Goal: Task Accomplishment & Management: Use online tool/utility

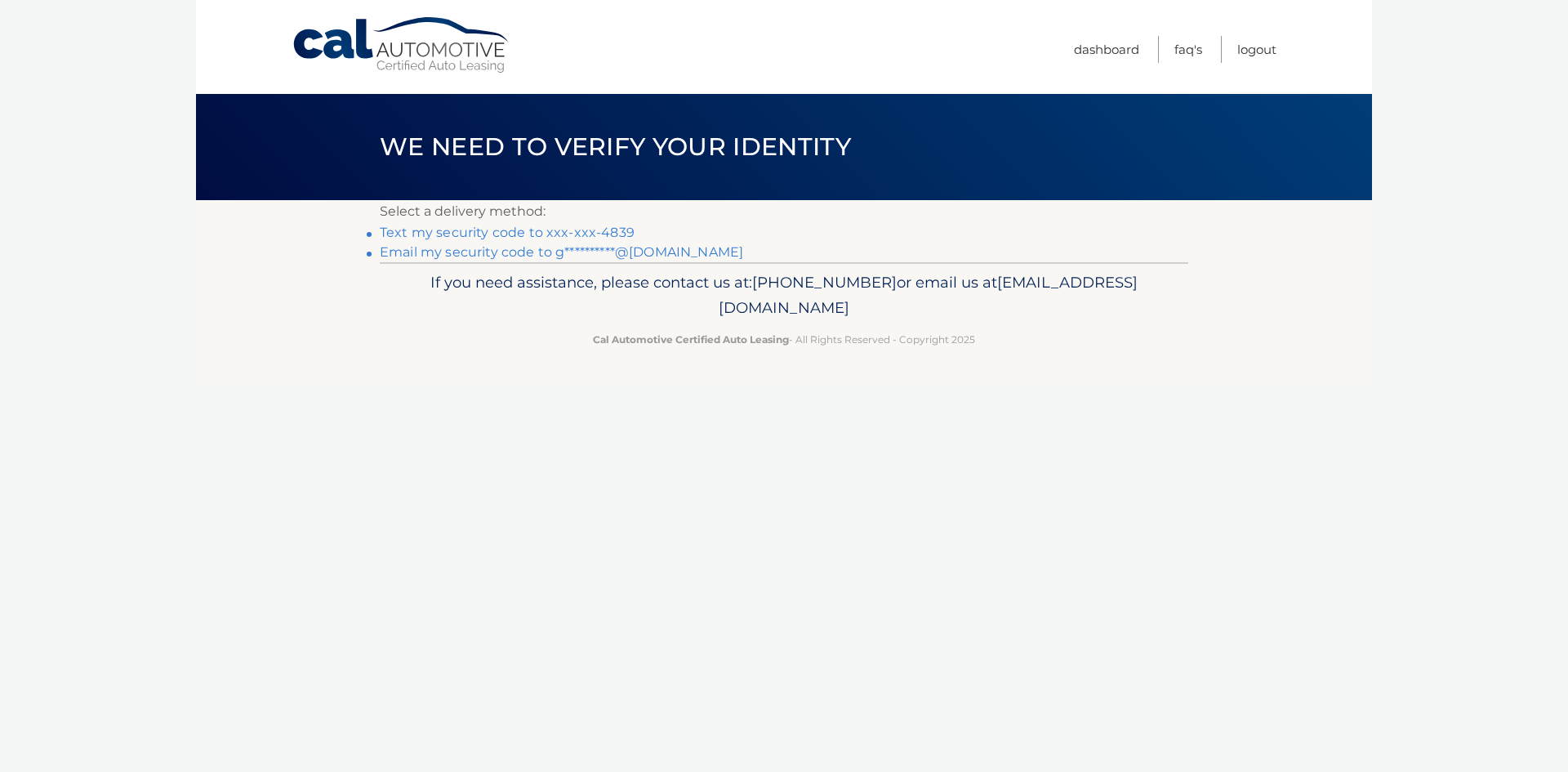
click at [638, 255] on link "**********" at bounding box center [561, 252] width 364 height 15
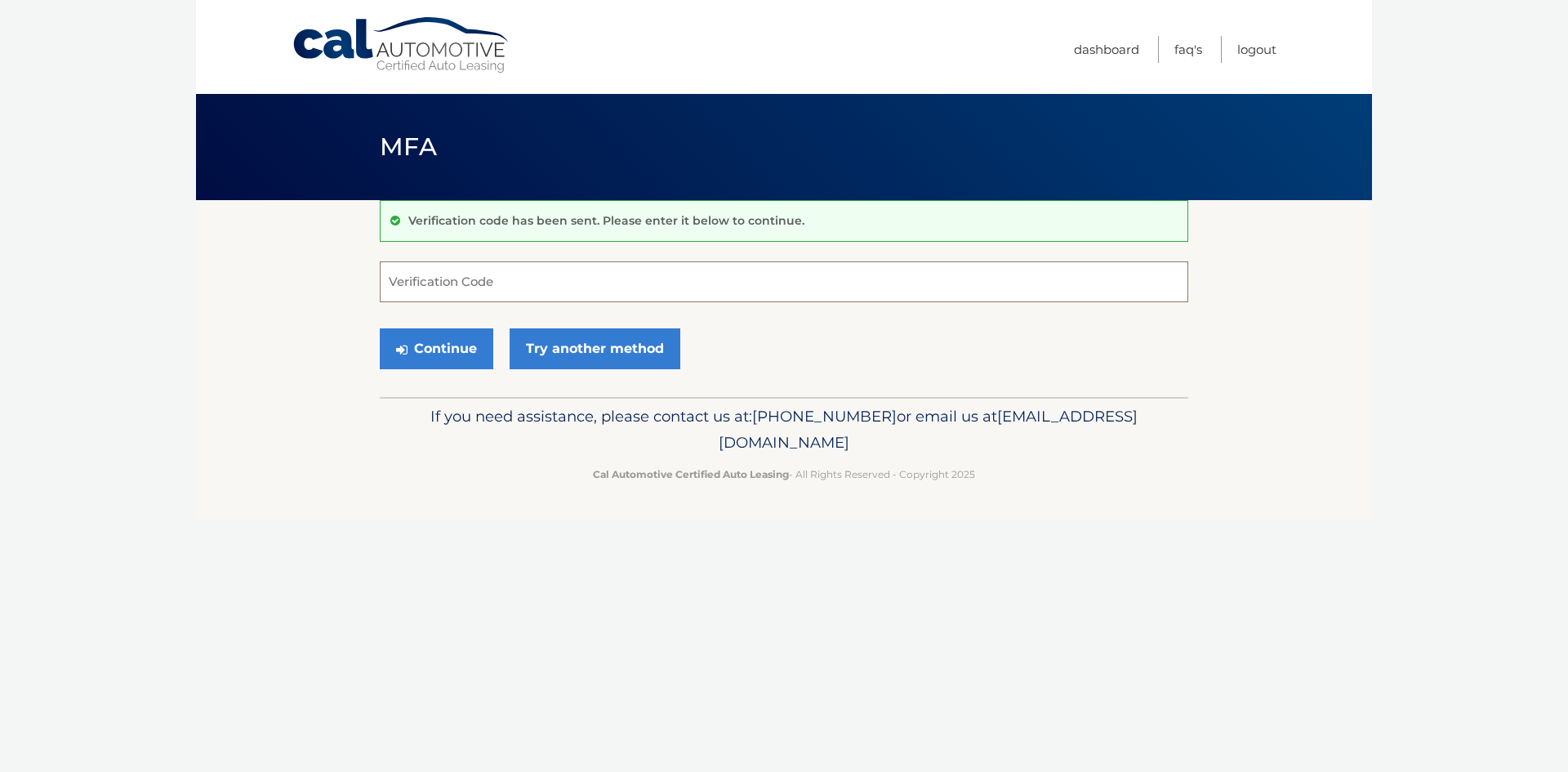
click at [659, 271] on input "Verification Code" at bounding box center [784, 282] width 808 height 41
type input "020256"
click at [458, 353] on button "Continue" at bounding box center [436, 348] width 114 height 41
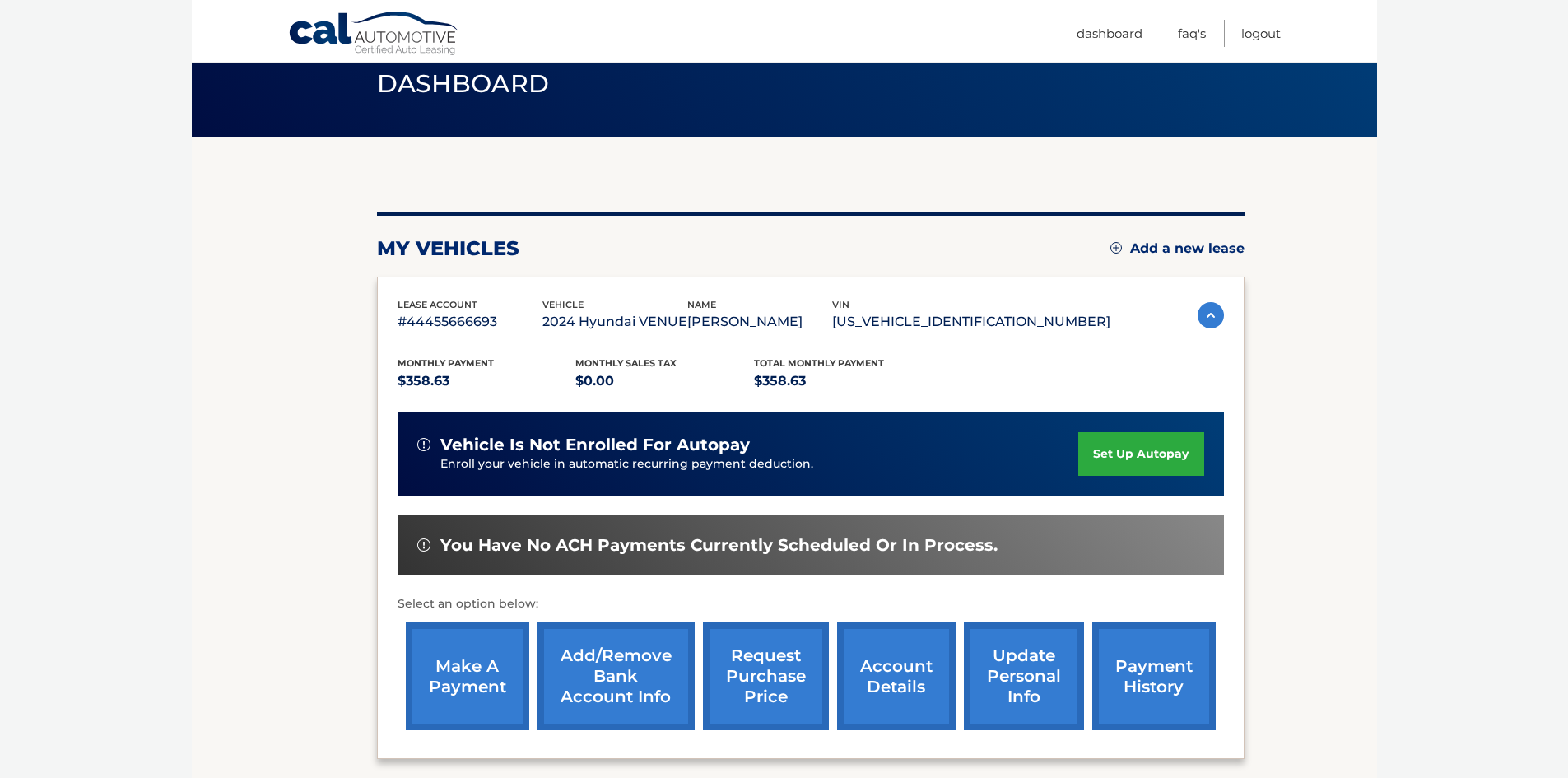
scroll to position [220, 0]
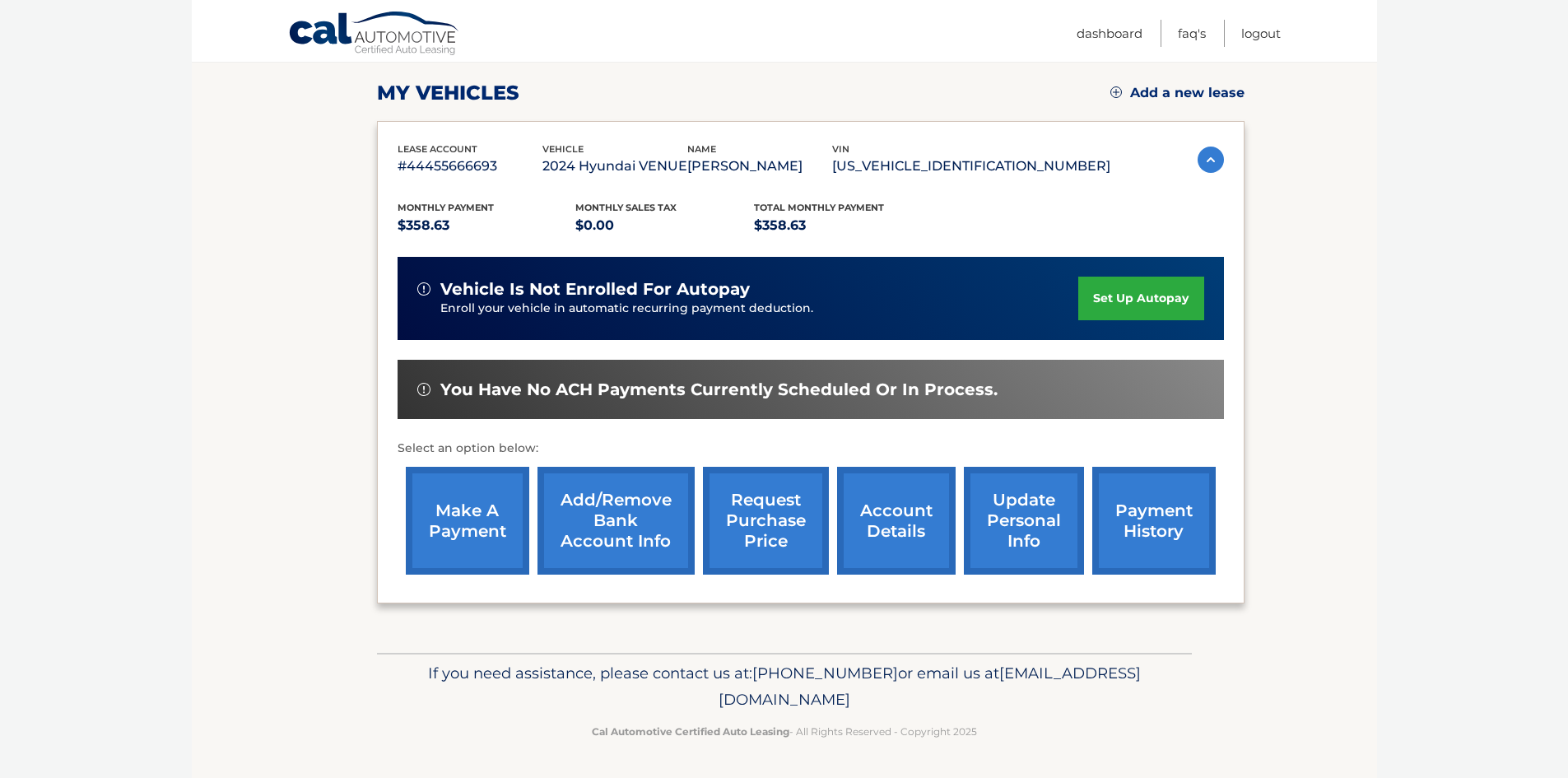
click at [475, 530] on link "make a payment" at bounding box center [467, 520] width 123 height 107
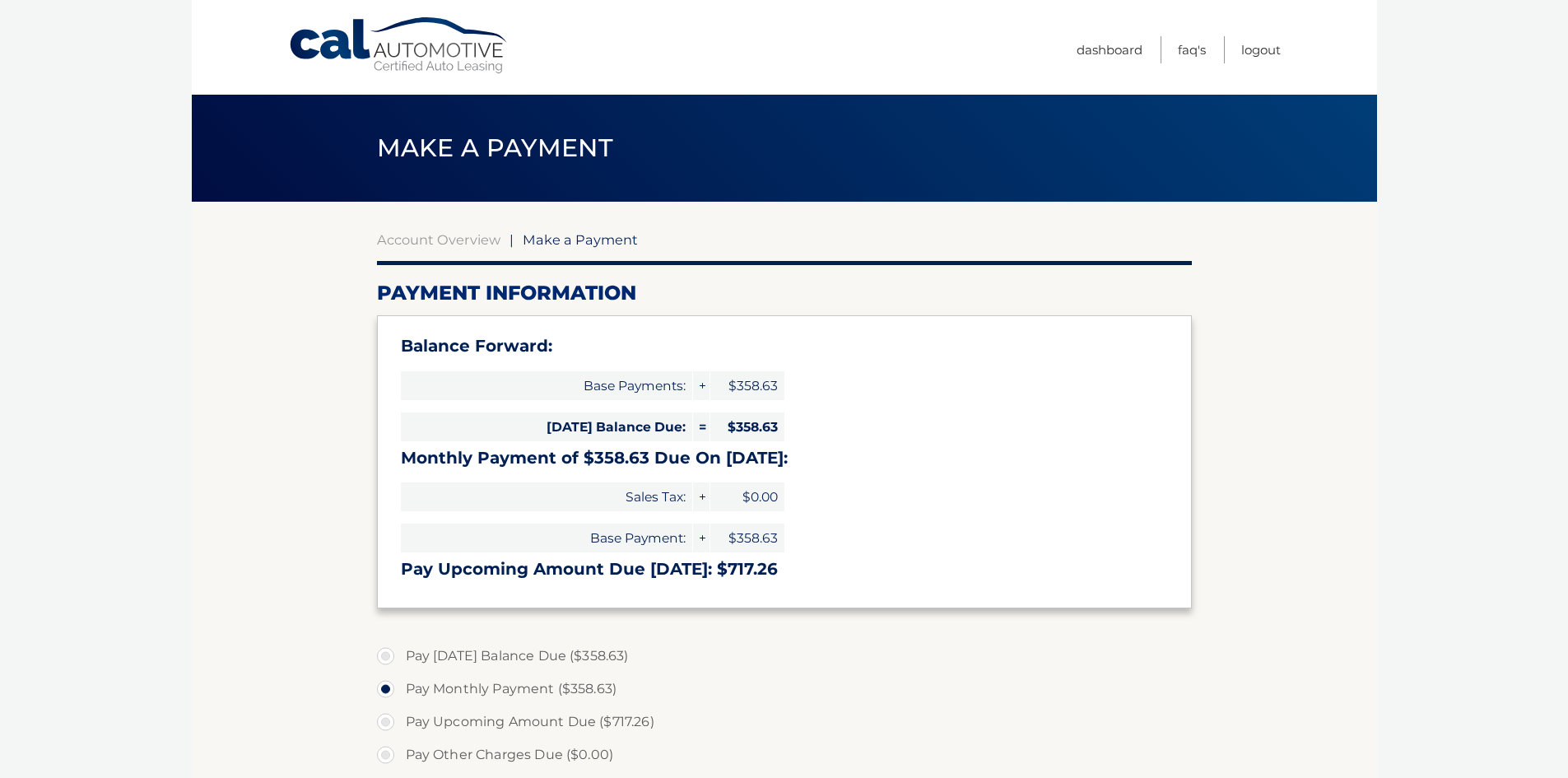
select select "YzE1ZmRmNTQtNjMwZC00ODc0LTg5M2MtZGQ0NDAxYjg1MjMx"
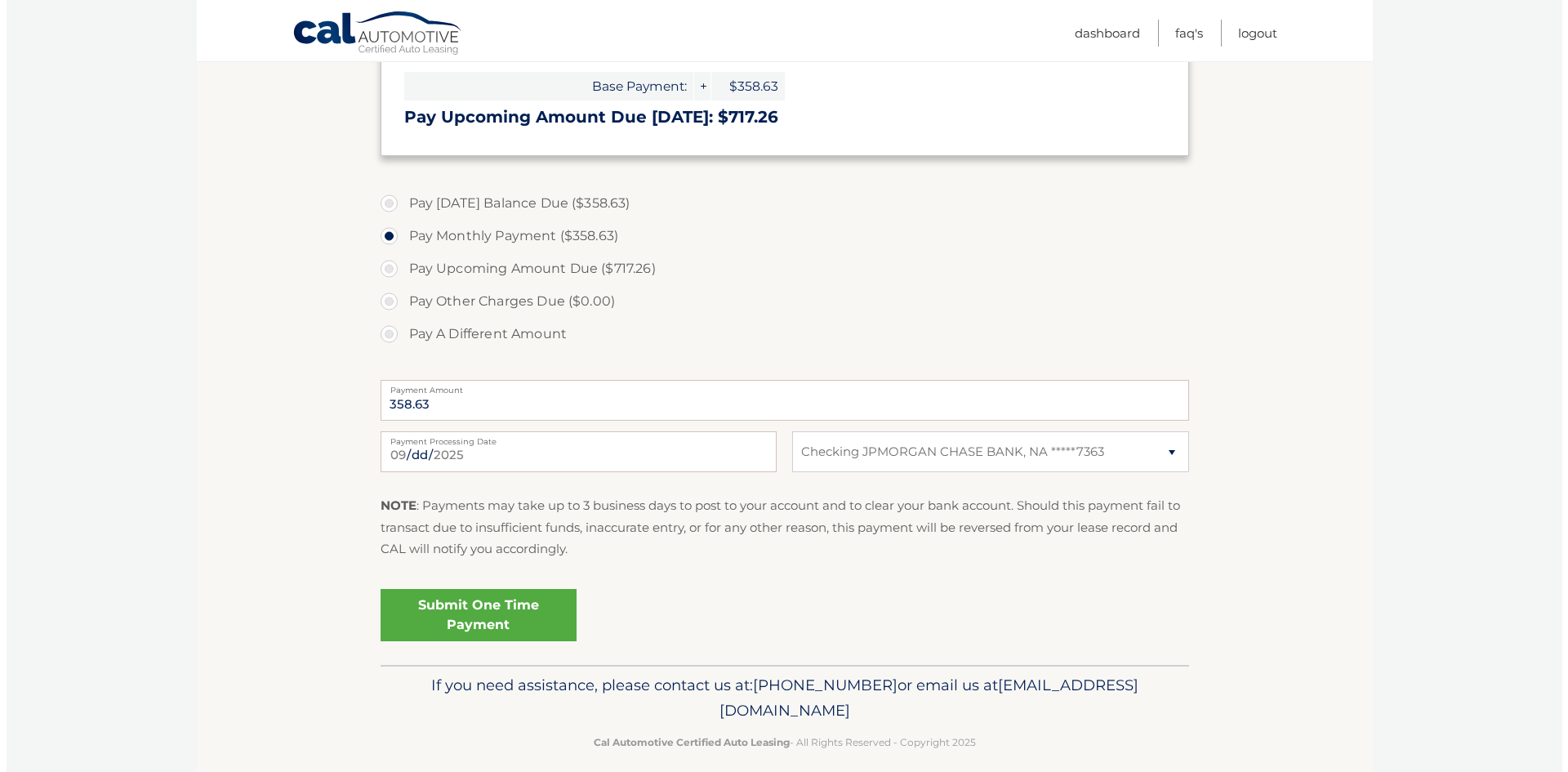
scroll to position [465, 0]
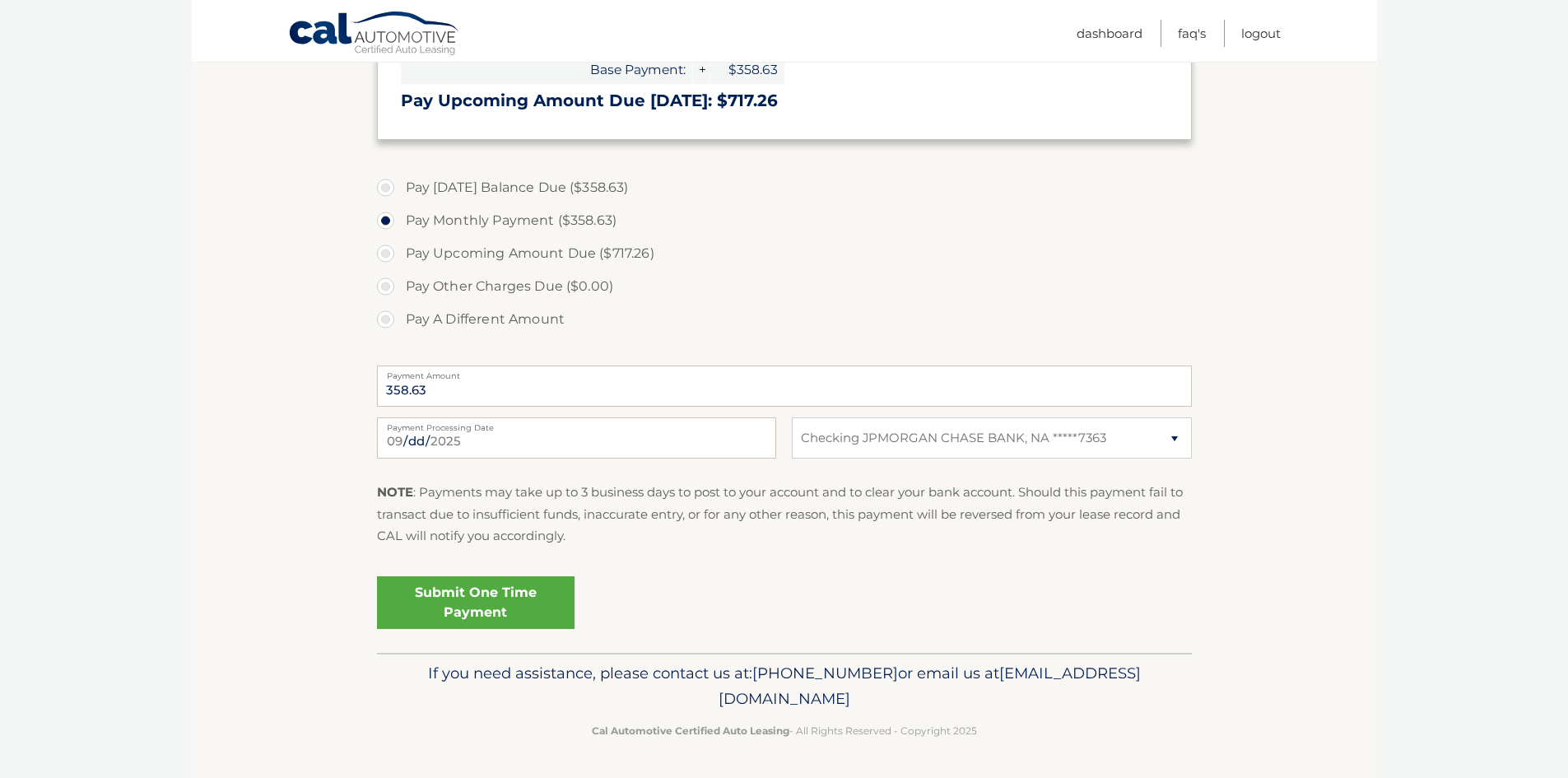
click at [489, 603] on link "Submit One Time Payment" at bounding box center [476, 603] width 197 height 52
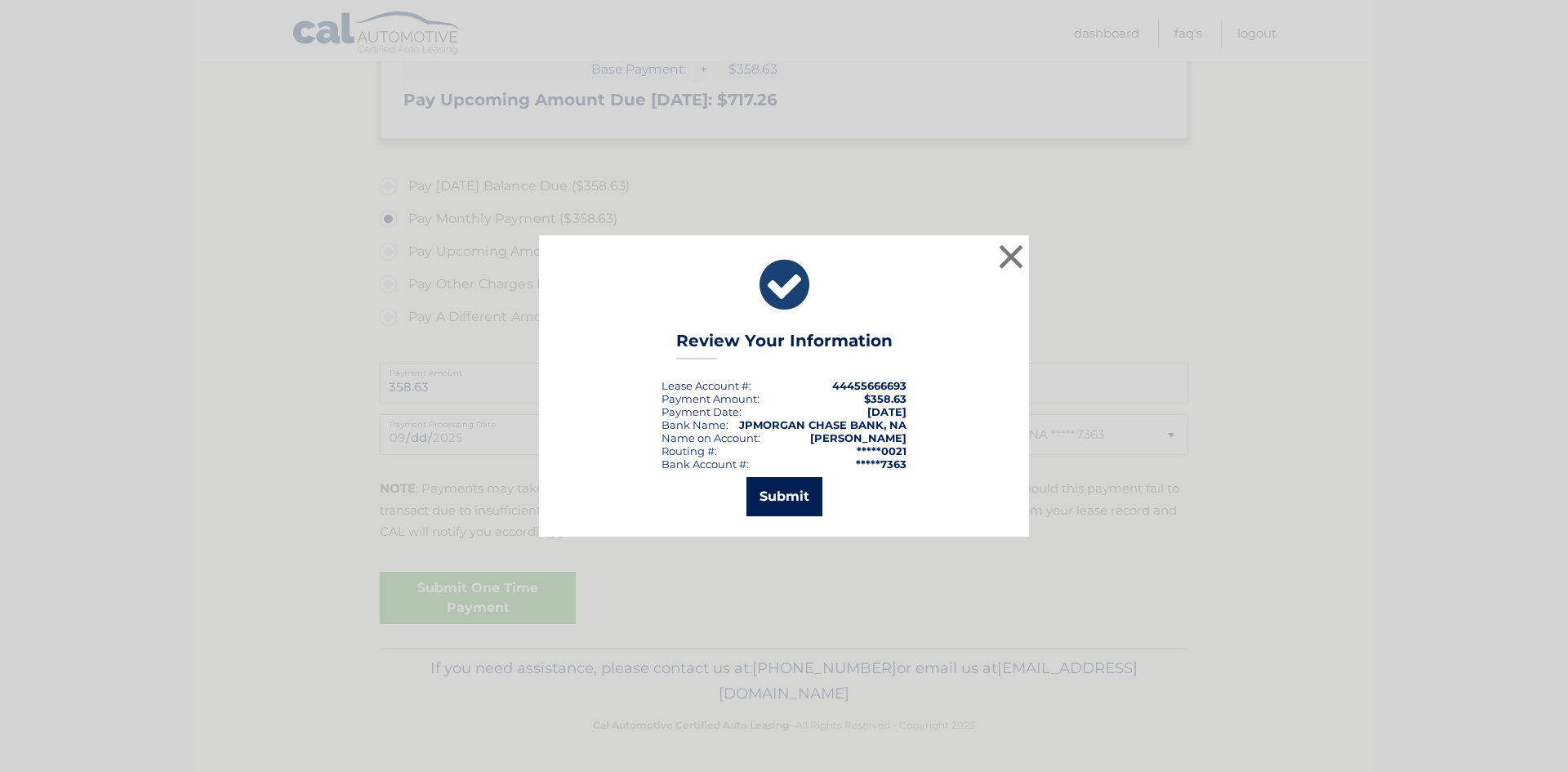
click at [796, 499] on button "Submit" at bounding box center [784, 497] width 76 height 39
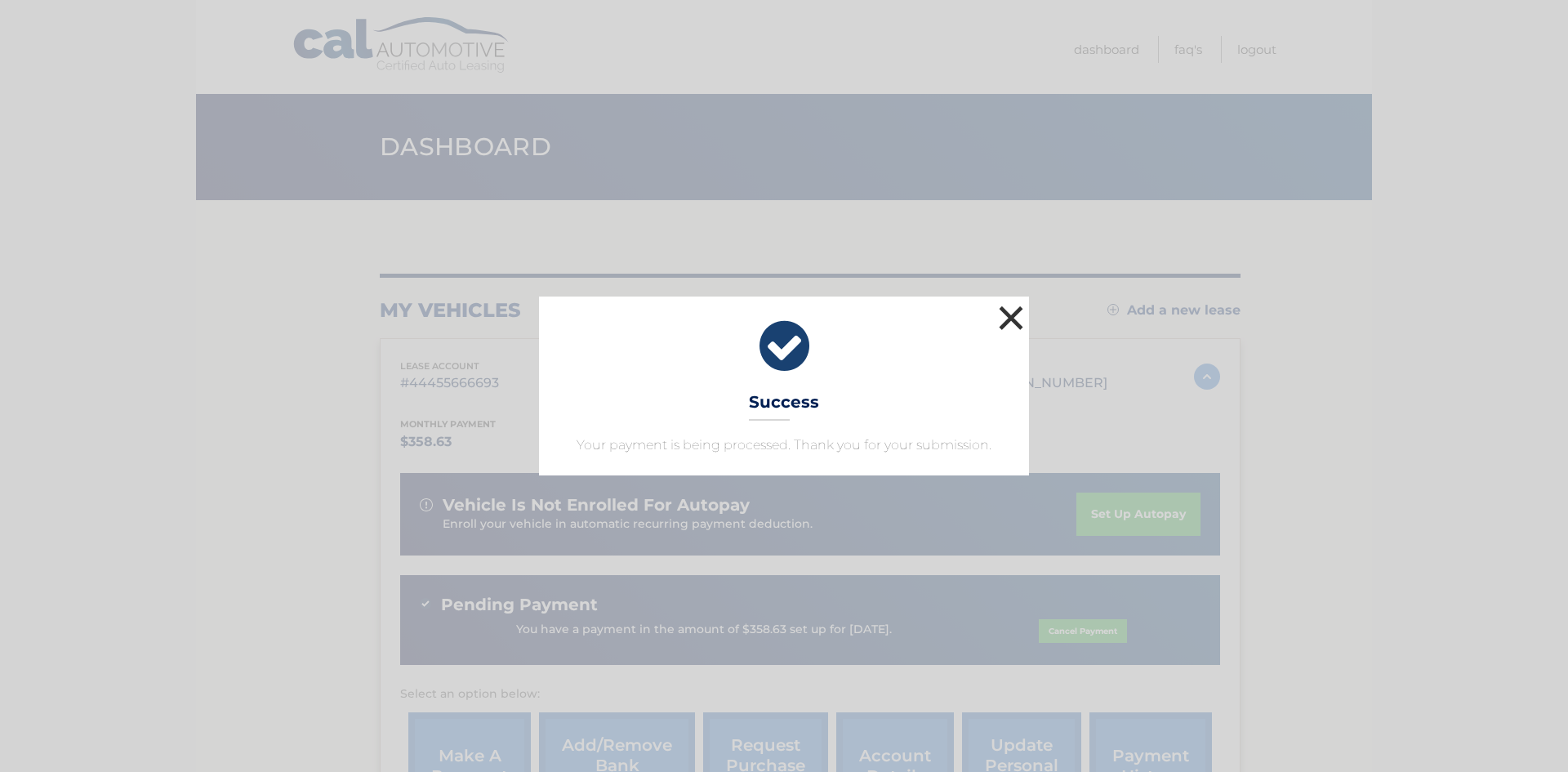
click at [1002, 320] on button "×" at bounding box center [1011, 318] width 33 height 33
